Goal: Task Accomplishment & Management: Manage account settings

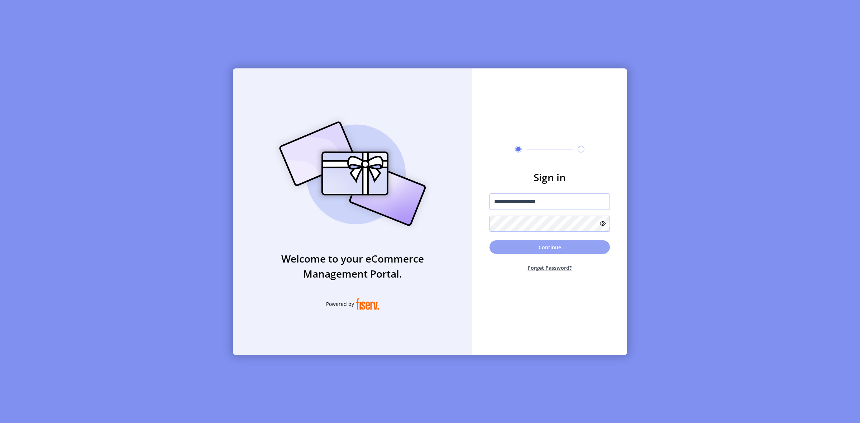
click at [549, 248] on button "Continue" at bounding box center [549, 247] width 120 height 14
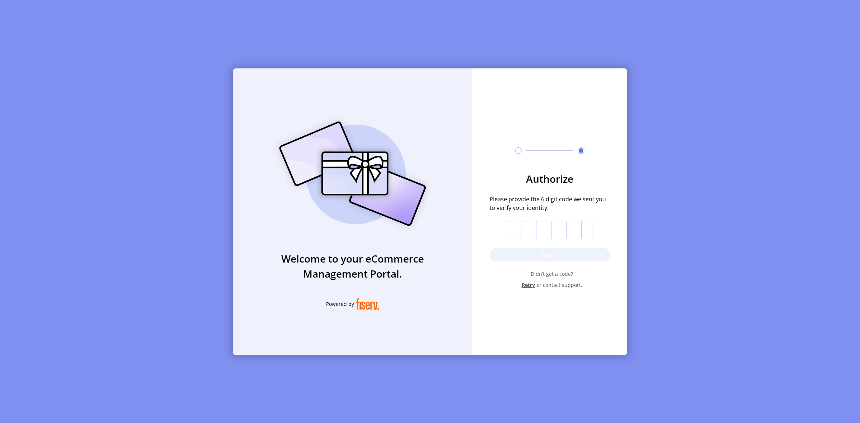
click at [513, 231] on input "text" at bounding box center [512, 230] width 12 height 19
paste input "*"
type input "*"
click at [561, 258] on button "Sign in" at bounding box center [549, 255] width 120 height 14
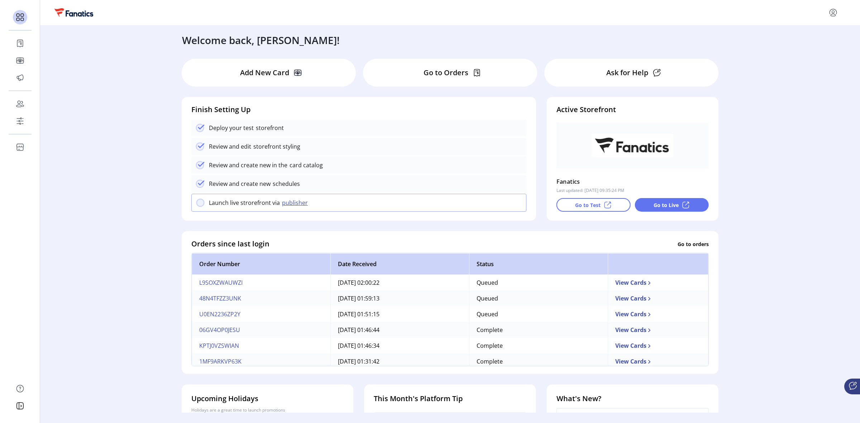
click at [423, 72] on p "Go to Orders" at bounding box center [445, 72] width 45 height 11
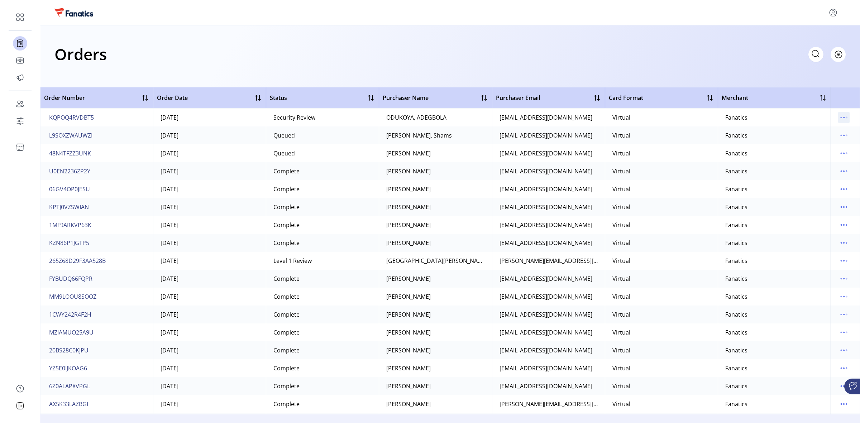
click at [841, 116] on icon "menu" at bounding box center [843, 117] width 11 height 11
click at [811, 152] on span "Edit Approval" at bounding box center [809, 155] width 59 height 6
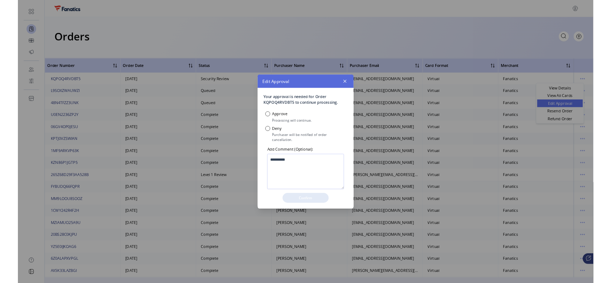
scroll to position [4, 2]
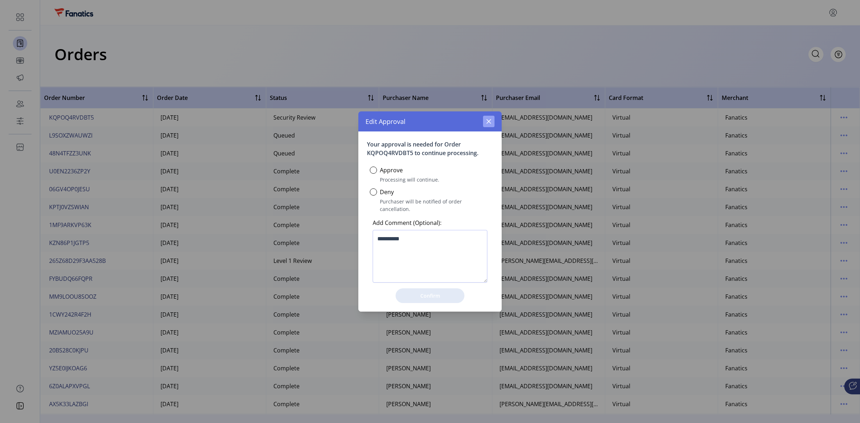
click at [491, 124] on icon "button" at bounding box center [489, 122] width 6 height 6
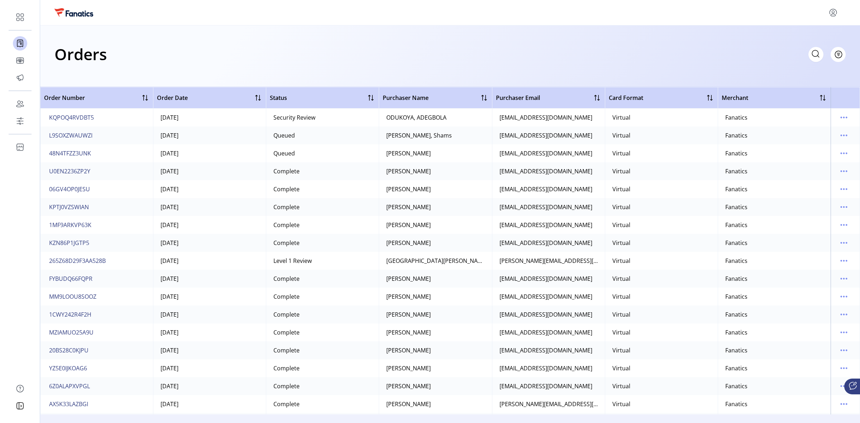
drag, startPoint x: 100, startPoint y: 297, endPoint x: 49, endPoint y: 290, distance: 51.3
click at [49, 290] on td "MM9LOOU8SOOZ" at bounding box center [96, 297] width 113 height 18
drag, startPoint x: 110, startPoint y: 293, endPoint x: 68, endPoint y: 294, distance: 41.2
click at [45, 298] on td "MM9LOOU8SOOZ" at bounding box center [96, 297] width 113 height 18
drag, startPoint x: 116, startPoint y: 297, endPoint x: 44, endPoint y: 301, distance: 72.1
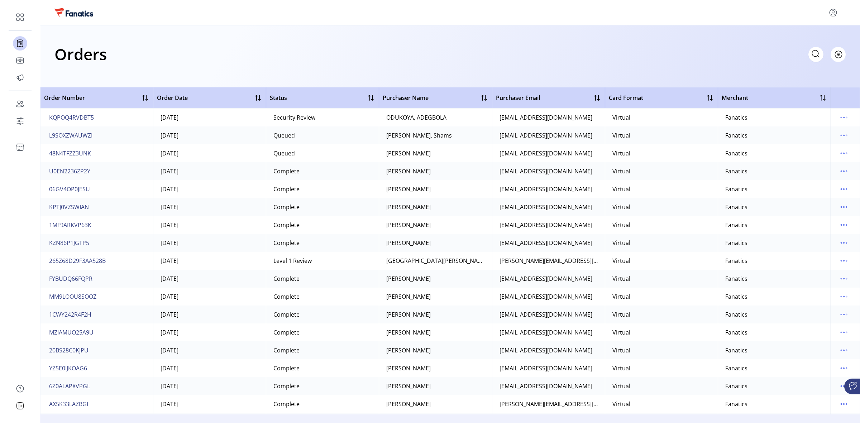
click at [44, 301] on td "MM9LOOU8SOOZ" at bounding box center [96, 297] width 113 height 18
click at [69, 296] on span "MM9LOOU8SOOZ" at bounding box center [72, 296] width 47 height 9
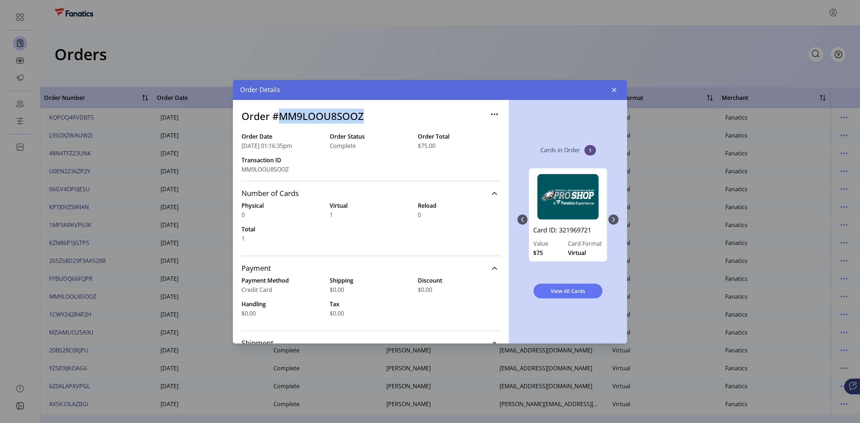
drag, startPoint x: 371, startPoint y: 115, endPoint x: 279, endPoint y: 119, distance: 92.5
click at [279, 119] on div "Order #MM9LOOU8SOOZ" at bounding box center [370, 121] width 259 height 24
copy h3 "MM9LOOU8SOOZ"
click at [611, 84] on button "button" at bounding box center [613, 89] width 11 height 11
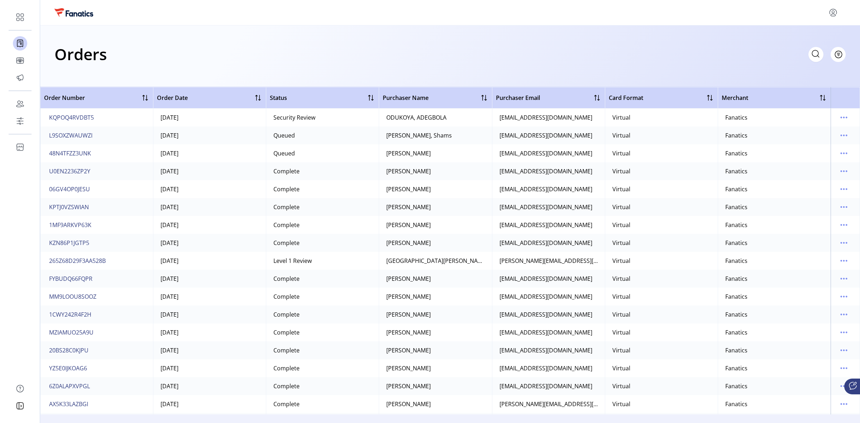
click at [817, 52] on icon at bounding box center [814, 53] width 11 height 11
paste input "**********"
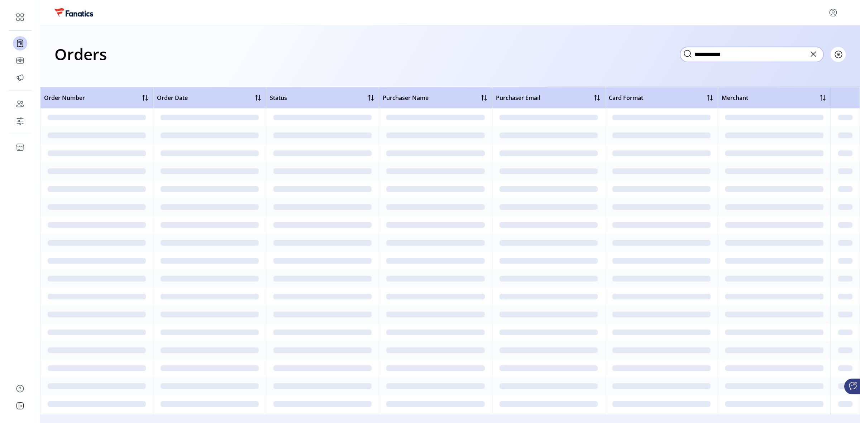
type input "**********"
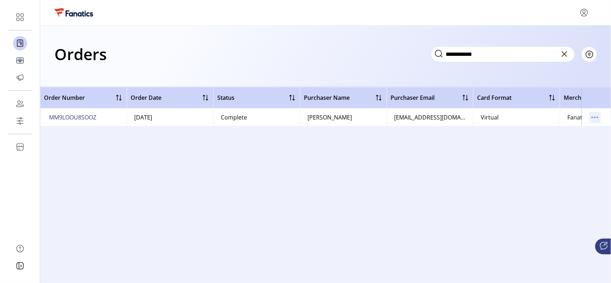
click at [595, 117] on icon "menu" at bounding box center [595, 117] width 1 height 1
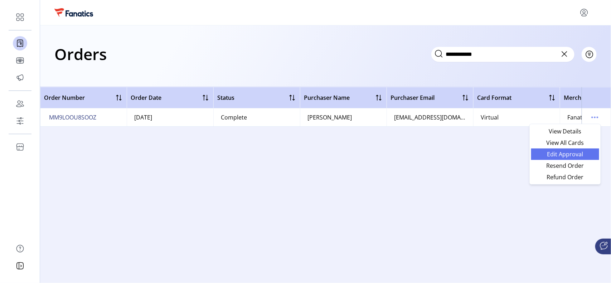
click at [567, 156] on span "Edit Approval" at bounding box center [565, 155] width 59 height 6
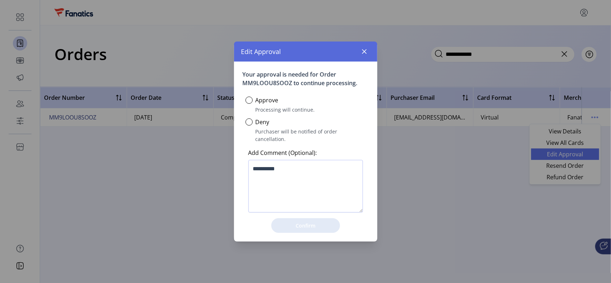
scroll to position [4, 2]
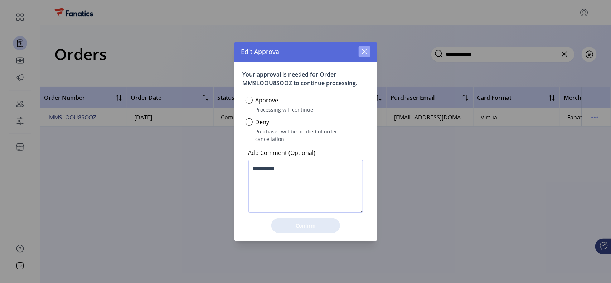
click at [367, 52] on button "button" at bounding box center [364, 51] width 11 height 11
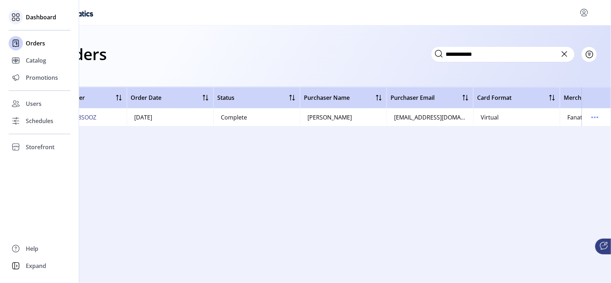
click at [33, 17] on span "Dashboard" at bounding box center [41, 17] width 30 height 9
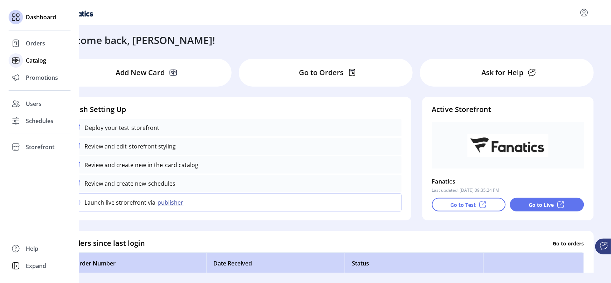
click at [38, 59] on span "Catalog" at bounding box center [36, 60] width 20 height 9
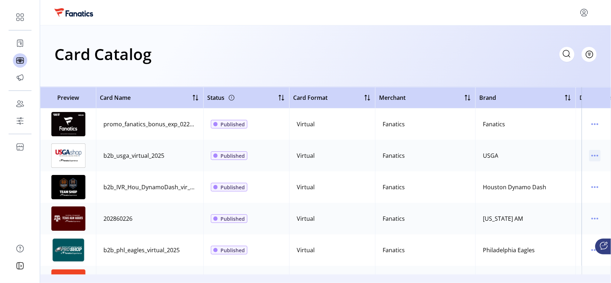
click at [591, 155] on icon "menu" at bounding box center [595, 155] width 11 height 11
click at [553, 180] on span "Edit Details" at bounding box center [561, 181] width 59 height 6
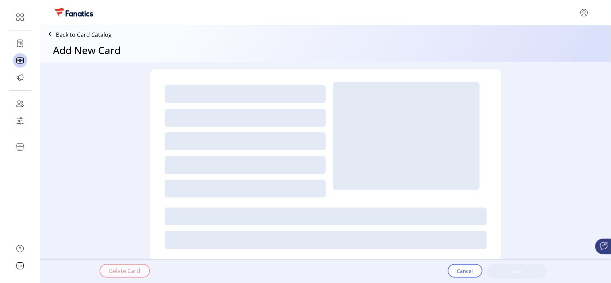
type textarea "**********"
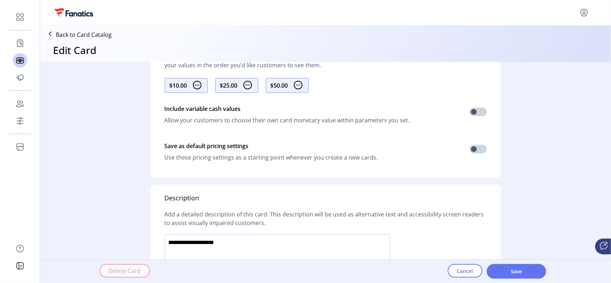
scroll to position [431, 0]
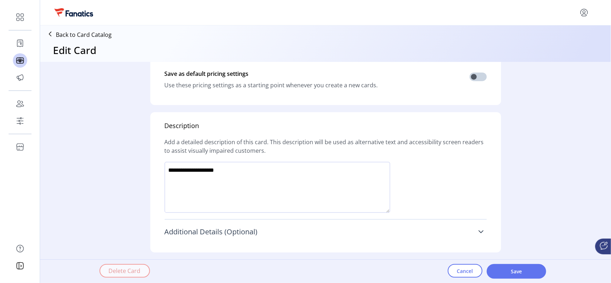
click at [482, 231] on icon at bounding box center [482, 232] width 6 height 6
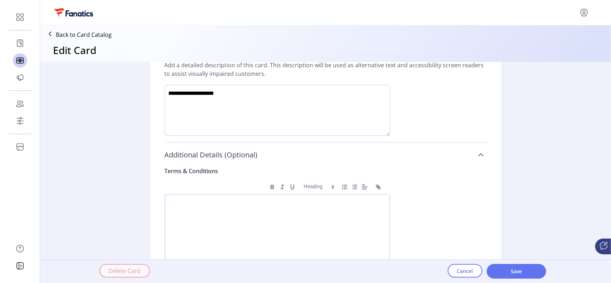
scroll to position [463, 0]
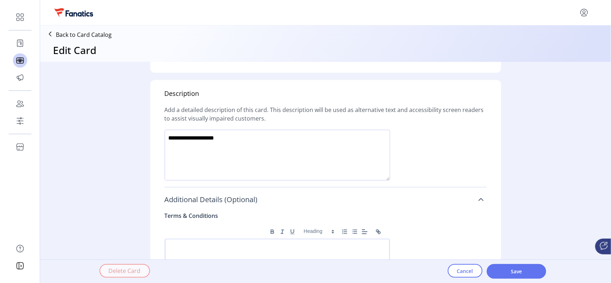
click at [74, 14] on img at bounding box center [73, 12] width 39 height 8
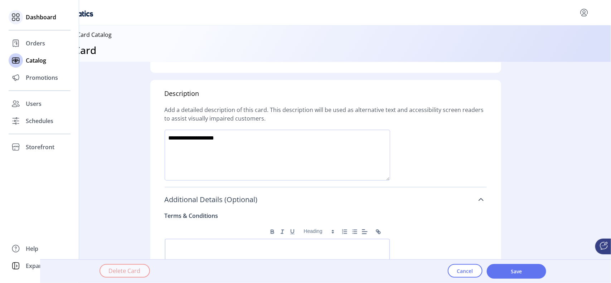
click at [32, 20] on span "Dashboard" at bounding box center [41, 17] width 30 height 9
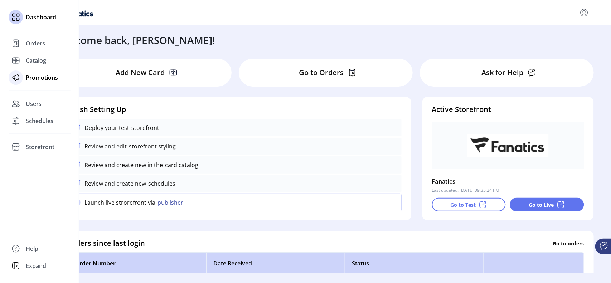
click at [36, 80] on span "Promotions" at bounding box center [42, 77] width 32 height 9
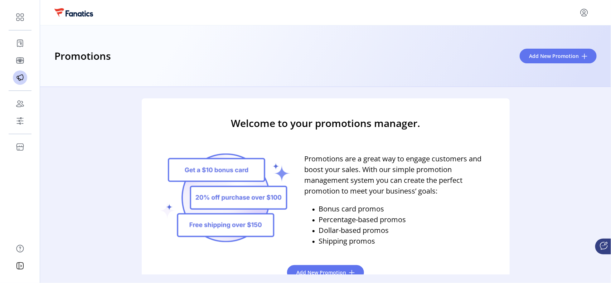
scroll to position [17, 0]
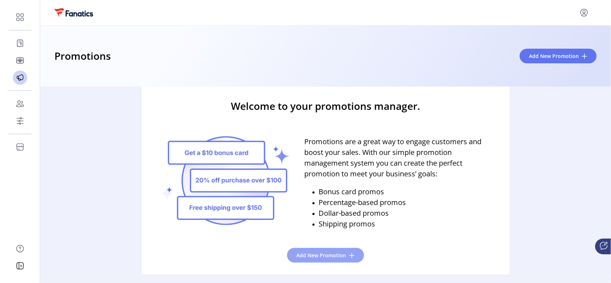
click at [336, 253] on span "Add New Promotion" at bounding box center [322, 256] width 50 height 8
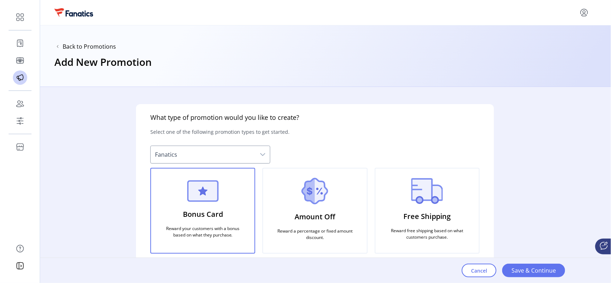
scroll to position [5, 0]
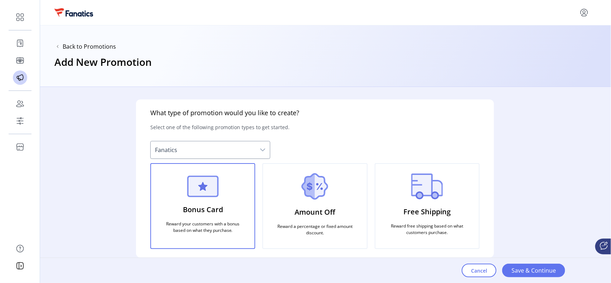
click at [261, 148] on icon "dropdown trigger" at bounding box center [263, 150] width 6 height 6
click at [263, 148] on icon "dropdown trigger" at bounding box center [263, 150] width 6 height 6
click at [269, 147] on div "What type of promotion would you like to create? Select one of the following pr…" at bounding box center [315, 179] width 358 height 158
click at [261, 147] on icon "dropdown trigger" at bounding box center [263, 150] width 6 height 6
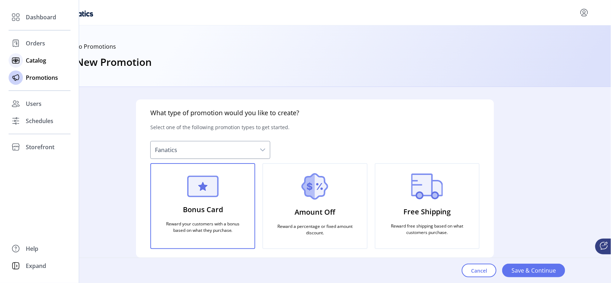
click at [35, 61] on span "Catalog" at bounding box center [36, 60] width 20 height 9
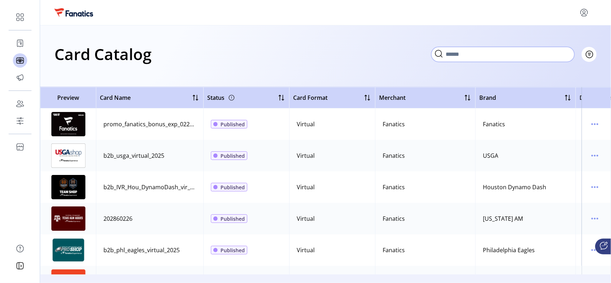
click at [552, 52] on input "Search" at bounding box center [503, 54] width 143 height 15
type input "********"
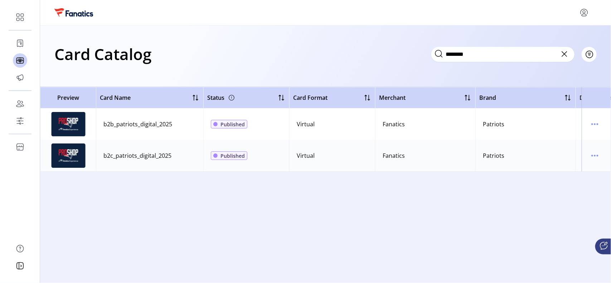
drag, startPoint x: 565, startPoint y: 78, endPoint x: 505, endPoint y: 88, distance: 60.3
click at [565, 78] on div "Card Catalog ******** Filter Add New Card" at bounding box center [325, 56] width 571 height 62
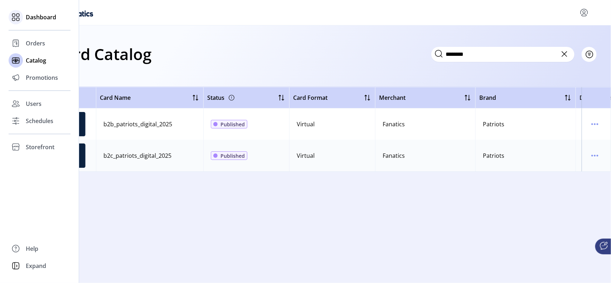
click at [20, 13] on icon at bounding box center [15, 16] width 11 height 11
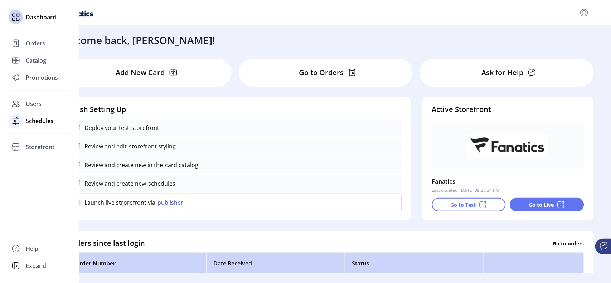
click at [38, 122] on span "Schedules" at bounding box center [40, 121] width 28 height 9
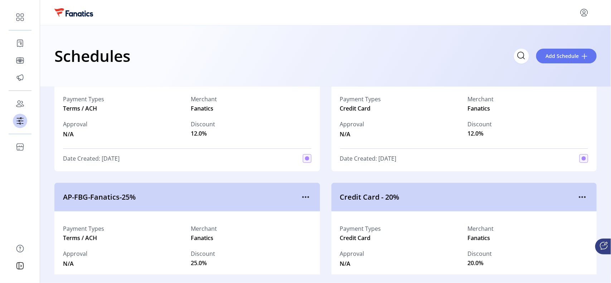
scroll to position [224, 0]
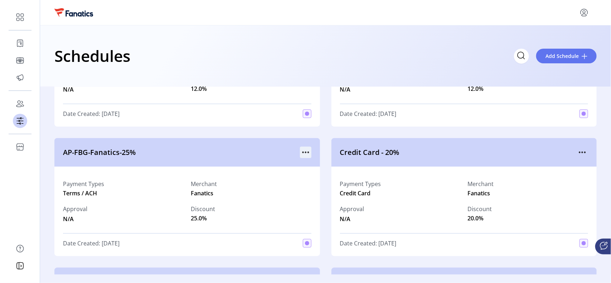
click at [303, 153] on icon "menu" at bounding box center [305, 152] width 11 height 11
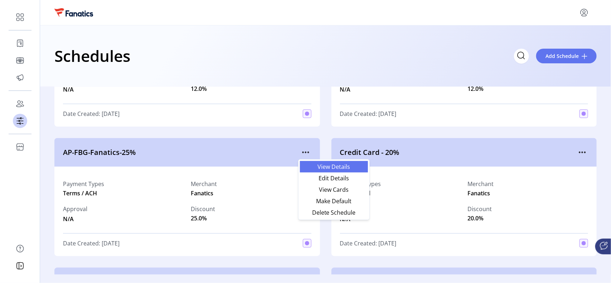
click at [336, 165] on span "View Details" at bounding box center [333, 167] width 59 height 6
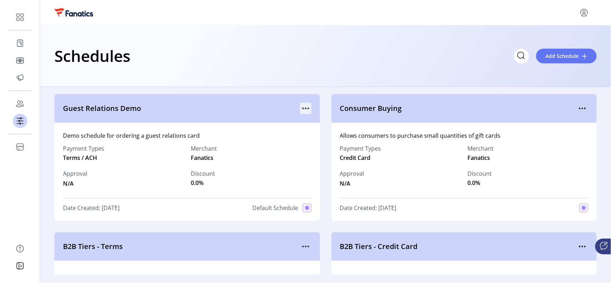
click at [304, 106] on icon "menu" at bounding box center [305, 108] width 11 height 11
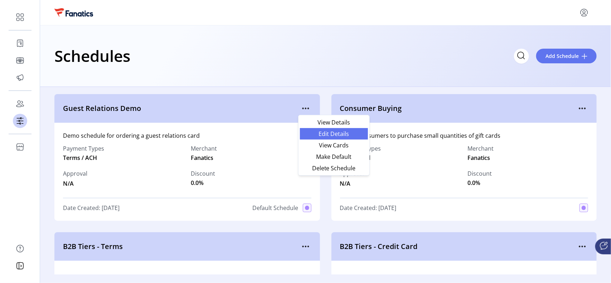
click at [341, 136] on span "Edit Details" at bounding box center [333, 134] width 59 height 6
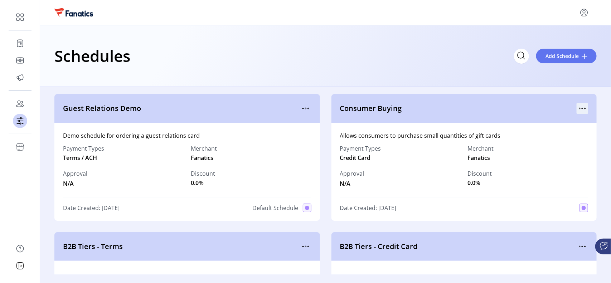
click at [585, 106] on p-button at bounding box center [582, 110] width 11 height 8
click at [577, 106] on icon "menu" at bounding box center [582, 108] width 11 height 11
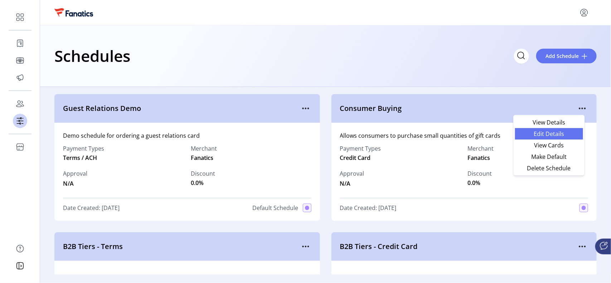
click at [564, 129] on link "Edit Details" at bounding box center [549, 133] width 68 height 11
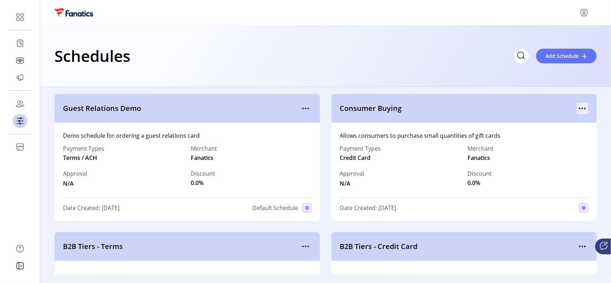
click at [578, 110] on icon "menu" at bounding box center [582, 108] width 11 height 11
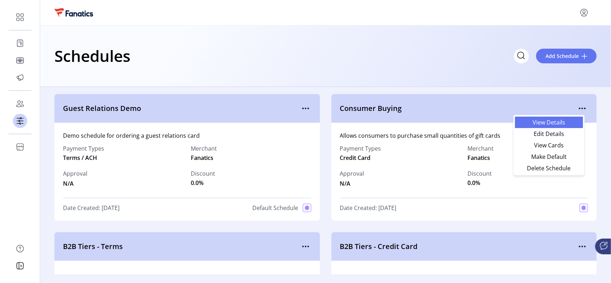
click at [554, 123] on span "View Details" at bounding box center [549, 123] width 59 height 6
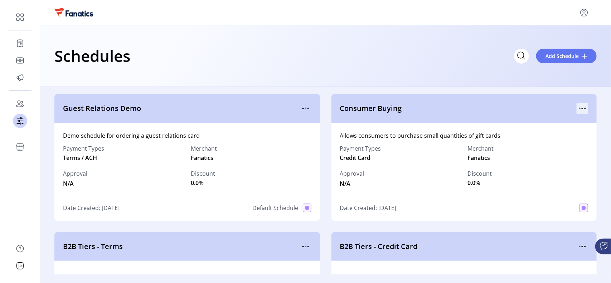
click at [583, 103] on div at bounding box center [582, 108] width 11 height 11
click at [581, 106] on icon "menu" at bounding box center [582, 108] width 11 height 11
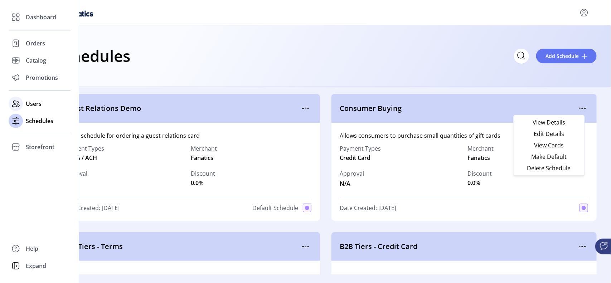
click at [35, 102] on span "Users" at bounding box center [34, 104] width 16 height 9
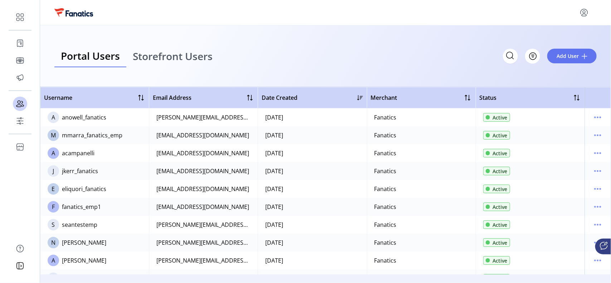
click at [164, 52] on span "Storefront Users" at bounding box center [173, 56] width 80 height 10
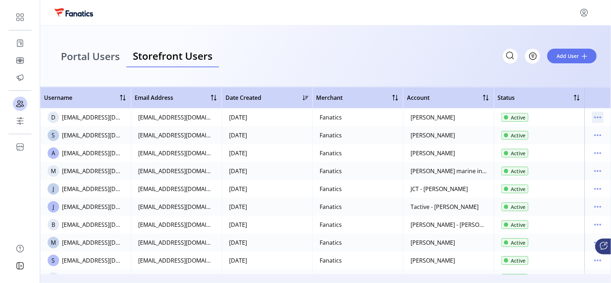
click at [598, 115] on icon "menu" at bounding box center [597, 117] width 11 height 11
click at [556, 110] on td "Active" at bounding box center [539, 118] width 91 height 18
click at [97, 57] on span "Portal Users" at bounding box center [90, 56] width 59 height 10
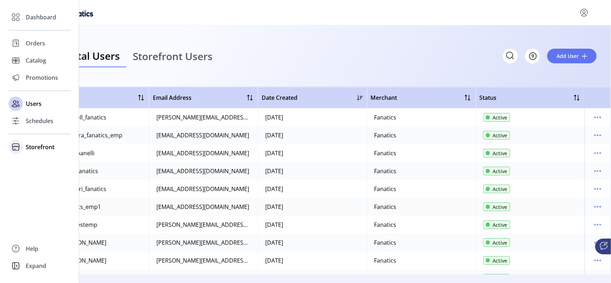
click at [38, 141] on div "Storefront" at bounding box center [40, 147] width 62 height 17
click at [31, 251] on span "Help" at bounding box center [32, 249] width 13 height 9
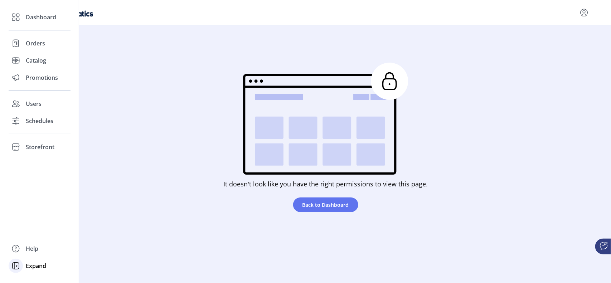
click at [40, 266] on span "Expand" at bounding box center [36, 266] width 20 height 9
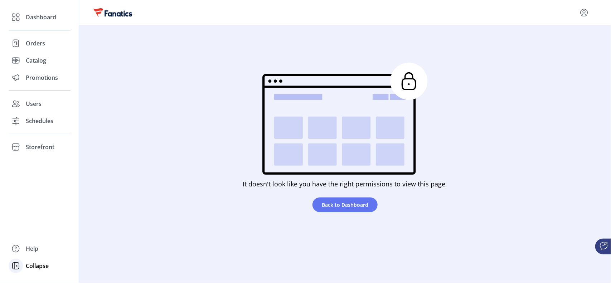
click at [37, 266] on span "Collapse" at bounding box center [37, 266] width 23 height 9
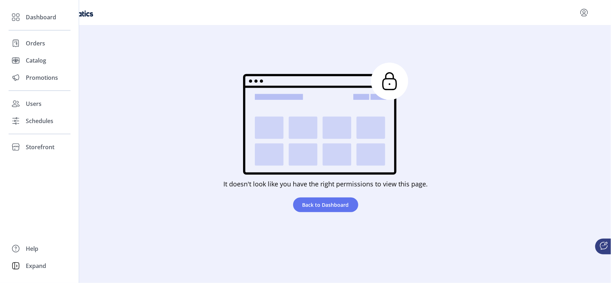
click at [37, 266] on span "Expand" at bounding box center [36, 266] width 20 height 9
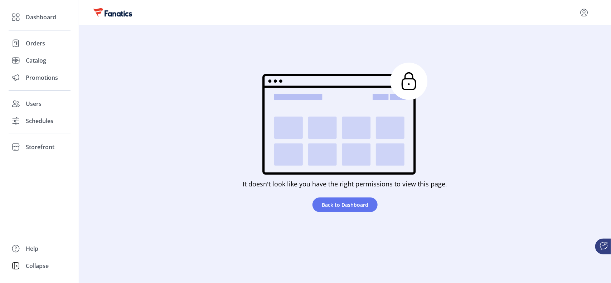
click at [37, 266] on span "Collapse" at bounding box center [37, 266] width 23 height 9
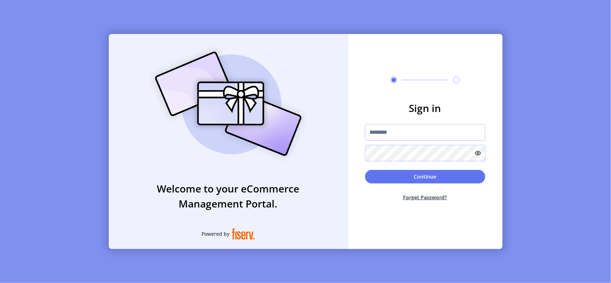
type input "**********"
